Goal: Use online tool/utility: Use online tool/utility

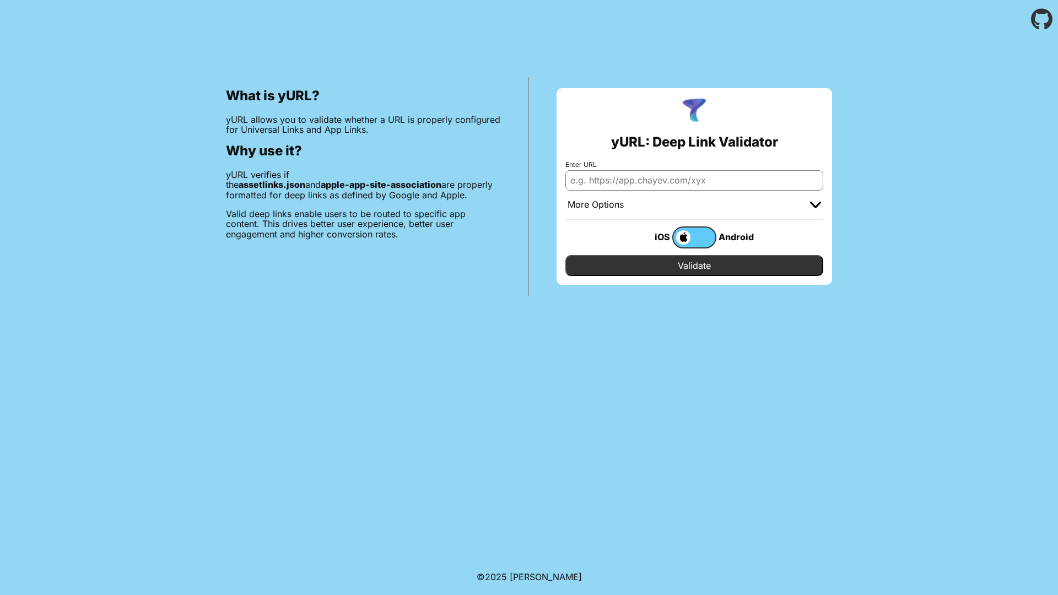
click at [597, 184] on input "Enter URL" at bounding box center [694, 180] width 258 height 20
paste input "[URL][DOMAIN_NAME]"
type input "[URL][DOMAIN_NAME]"
click at [692, 234] on label at bounding box center [694, 238] width 44 height 22
click at [0, 0] on input "checkbox" at bounding box center [0, 0] width 0 height 0
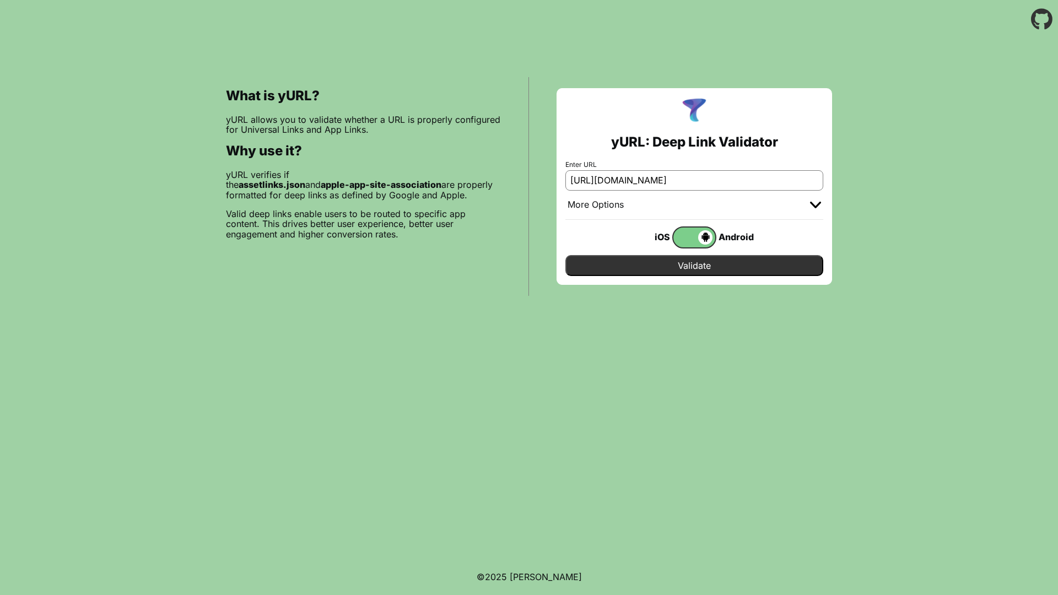
click at [682, 268] on input "Validate" at bounding box center [694, 265] width 258 height 21
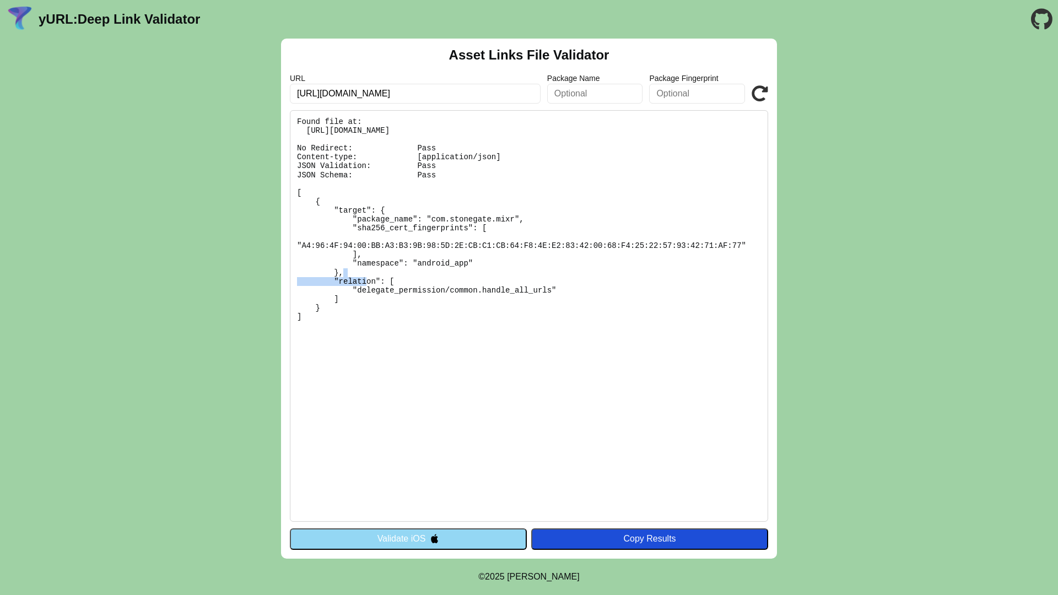
drag, startPoint x: 375, startPoint y: 265, endPoint x: 451, endPoint y: 266, distance: 76.1
click at [451, 266] on pre "Found file at: [URL][DOMAIN_NAME] No Redirect: Pass Content-type: [application/…" at bounding box center [529, 316] width 478 height 412
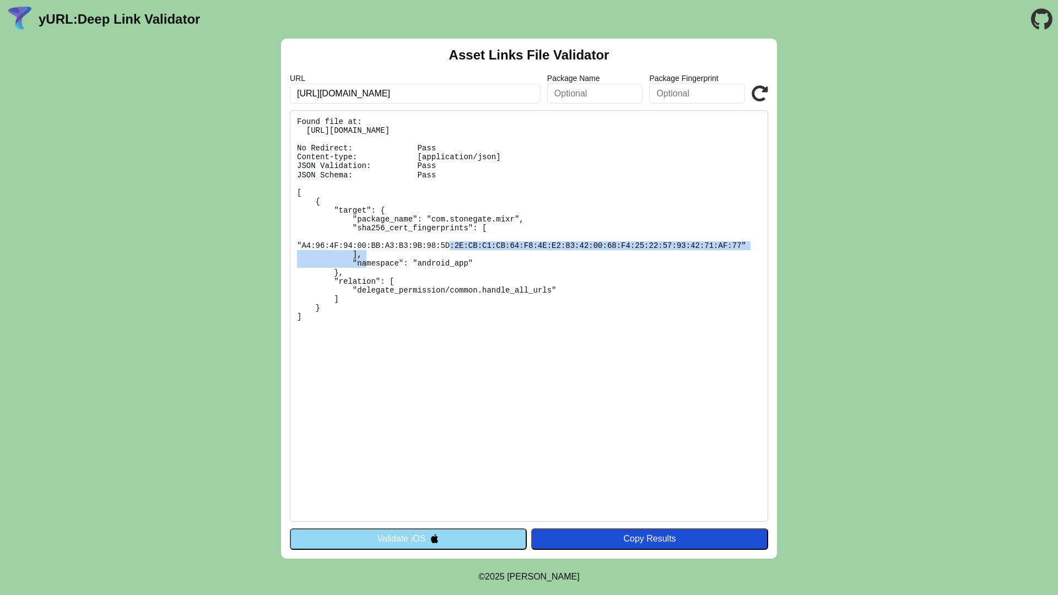
drag, startPoint x: 301, startPoint y: 246, endPoint x: 743, endPoint y: 245, distance: 442.0
click at [743, 245] on pre "Found file at: [URL][DOMAIN_NAME] No Redirect: Pass Content-type: [application/…" at bounding box center [529, 316] width 478 height 412
click at [303, 246] on pre "Found file at: [URL][DOMAIN_NAME] No Redirect: Pass Content-type: [application/…" at bounding box center [529, 316] width 478 height 412
drag, startPoint x: 302, startPoint y: 246, endPoint x: 736, endPoint y: 241, distance: 433.8
click at [736, 241] on pre "Found file at: [URL][DOMAIN_NAME] No Redirect: Pass Content-type: [application/…" at bounding box center [529, 316] width 478 height 412
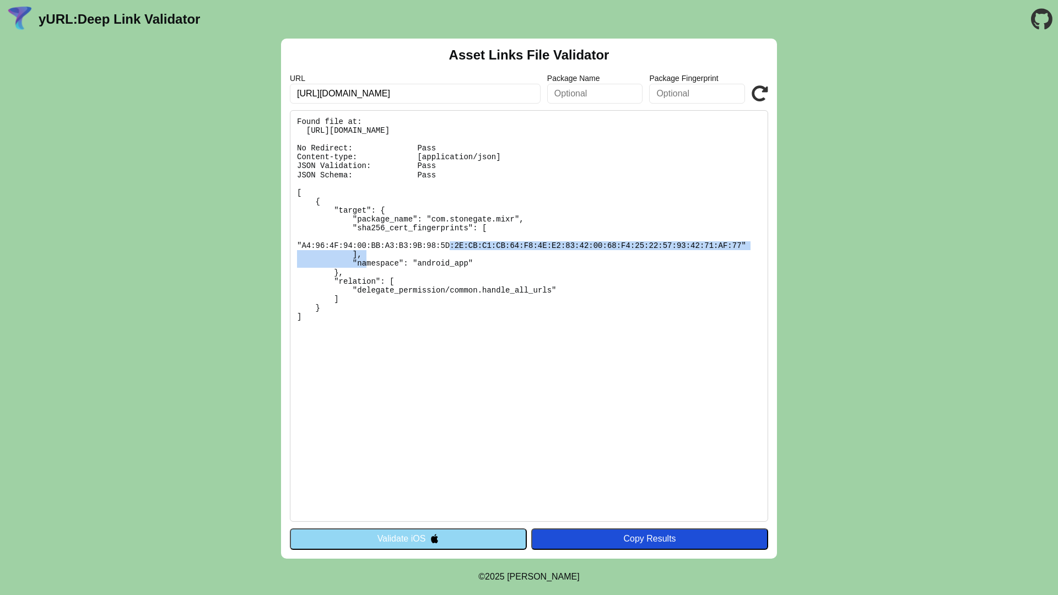
click at [734, 244] on pre "Found file at: [URL][DOMAIN_NAME] No Redirect: Pass Content-type: [application/…" at bounding box center [529, 316] width 478 height 412
drag, startPoint x: 741, startPoint y: 245, endPoint x: 304, endPoint y: 248, distance: 437.6
click at [304, 248] on pre "Found file at: [URL][DOMAIN_NAME] No Redirect: Pass Content-type: [application/…" at bounding box center [529, 316] width 478 height 412
click at [306, 247] on pre "Found file at: [URL][DOMAIN_NAME] No Redirect: Pass Content-type: [application/…" at bounding box center [529, 316] width 478 height 412
drag, startPoint x: 303, startPoint y: 247, endPoint x: 741, endPoint y: 245, distance: 437.6
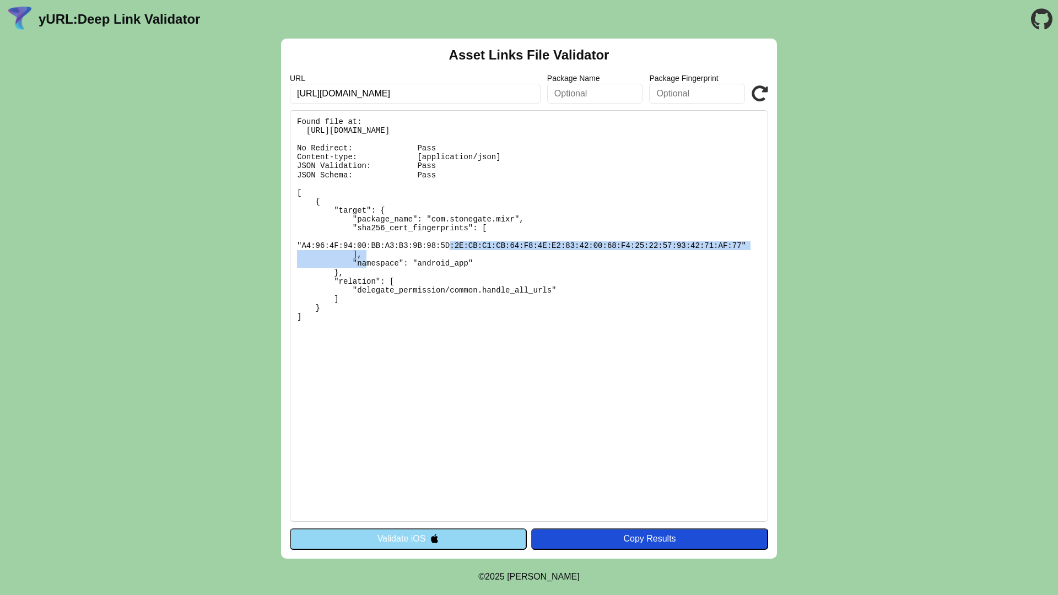
click at [741, 245] on pre "Found file at: [URL][DOMAIN_NAME] No Redirect: Pass Content-type: [application/…" at bounding box center [529, 316] width 478 height 412
click at [320, 251] on pre "Found file at: [URL][DOMAIN_NAME] No Redirect: Pass Content-type: [application/…" at bounding box center [529, 316] width 478 height 412
drag, startPoint x: 302, startPoint y: 247, endPoint x: 741, endPoint y: 241, distance: 438.8
click at [741, 241] on pre "Found file at: [URL][DOMAIN_NAME] No Redirect: Pass Content-type: [application/…" at bounding box center [529, 316] width 478 height 412
click at [601, 274] on pre "Found file at: [URL][DOMAIN_NAME] No Redirect: Pass Content-type: [application/…" at bounding box center [529, 316] width 478 height 412
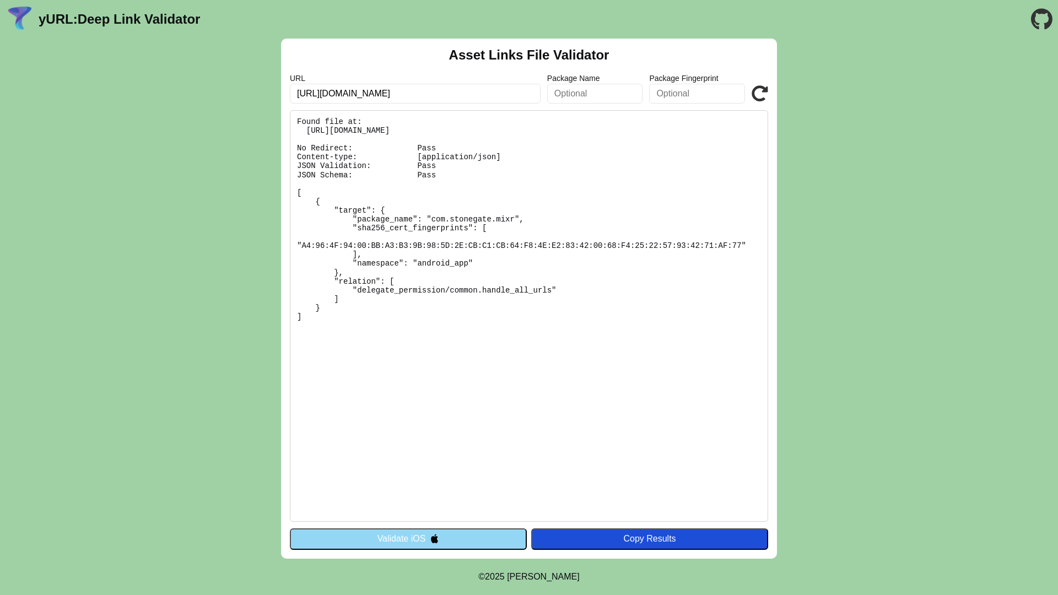
drag, startPoint x: 600, startPoint y: 274, endPoint x: 608, endPoint y: 274, distance: 8.3
click at [602, 274] on pre "Found file at: [URL][DOMAIN_NAME] No Redirect: Pass Content-type: [application/…" at bounding box center [529, 316] width 478 height 412
drag, startPoint x: 307, startPoint y: 313, endPoint x: 294, endPoint y: 118, distance: 195.0
click at [294, 118] on pre "Found file at: [URL][DOMAIN_NAME] No Redirect: Pass Content-type: [application/…" at bounding box center [529, 316] width 478 height 412
copy pre "Found file at: [URL][DOMAIN_NAME] No Redirect: Pass Content-type: [application/…"
